Goal: Task Accomplishment & Management: Use online tool/utility

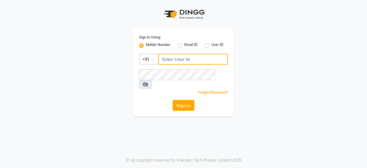
click at [187, 58] on input "Username" at bounding box center [193, 59] width 70 height 11
type input "7994266994"
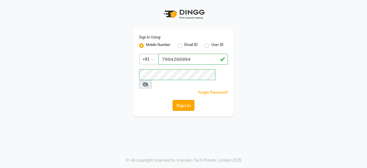
click at [185, 100] on button "Sign In" at bounding box center [183, 105] width 22 height 11
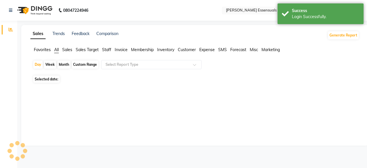
select select "en"
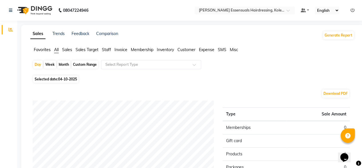
click at [58, 82] on span "Selected date: [DATE]" at bounding box center [55, 78] width 45 height 7
select select "10"
select select "2025"
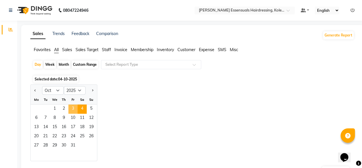
click at [74, 110] on span "3" at bounding box center [72, 108] width 9 height 9
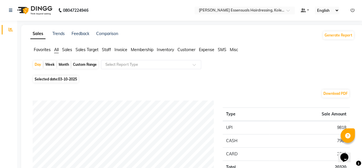
click at [108, 50] on span "Staff" at bounding box center [106, 49] width 9 height 5
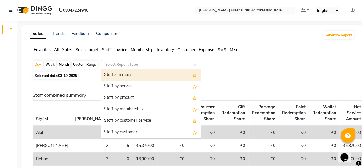
click at [128, 65] on input "text" at bounding box center [145, 65] width 83 height 6
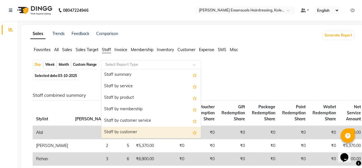
click at [126, 134] on div "Staff by customer" at bounding box center [151, 131] width 100 height 11
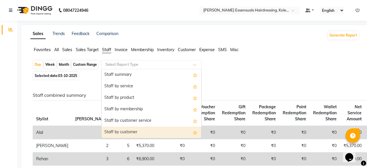
select select "full_report"
select select "csv"
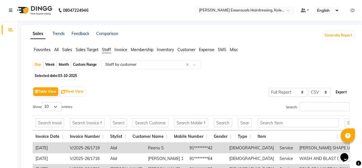
click at [341, 95] on button "Export" at bounding box center [342, 92] width 16 height 10
